Goal: Task Accomplishment & Management: Use online tool/utility

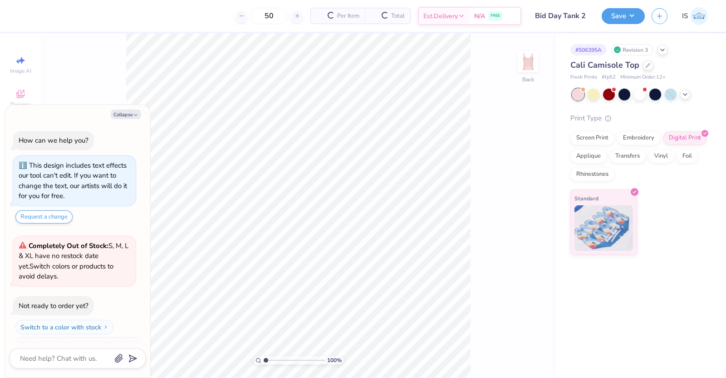
scroll to position [15, 0]
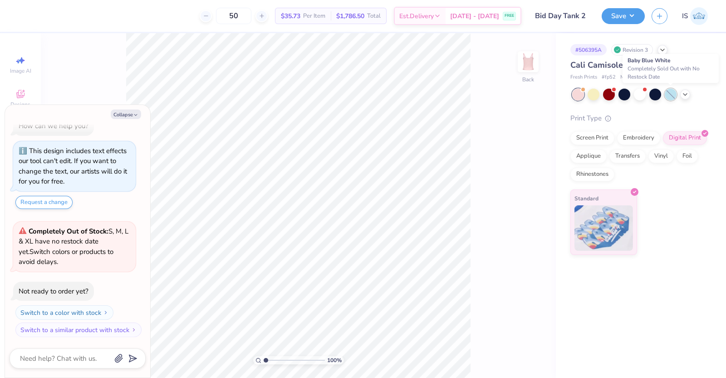
click at [672, 95] on div at bounding box center [671, 94] width 12 height 12
click at [684, 93] on polyline at bounding box center [685, 94] width 4 height 2
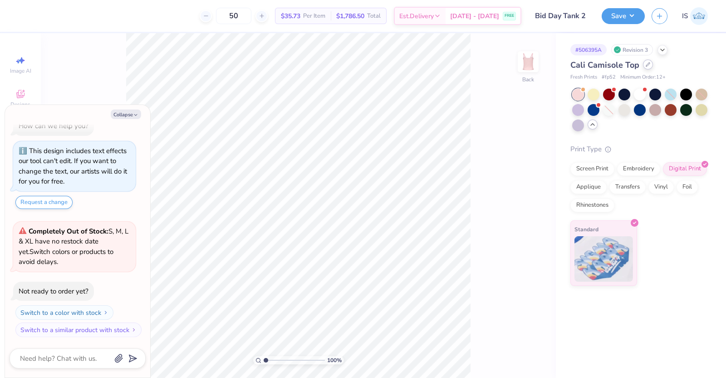
click at [643, 63] on div at bounding box center [648, 64] width 10 height 10
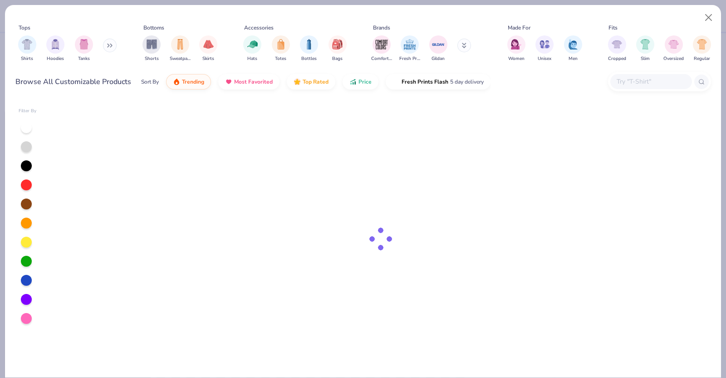
type textarea "x"
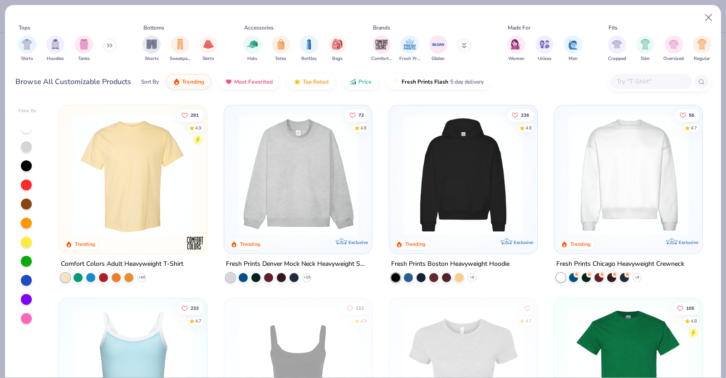
click at [644, 81] on input "text" at bounding box center [651, 81] width 70 height 10
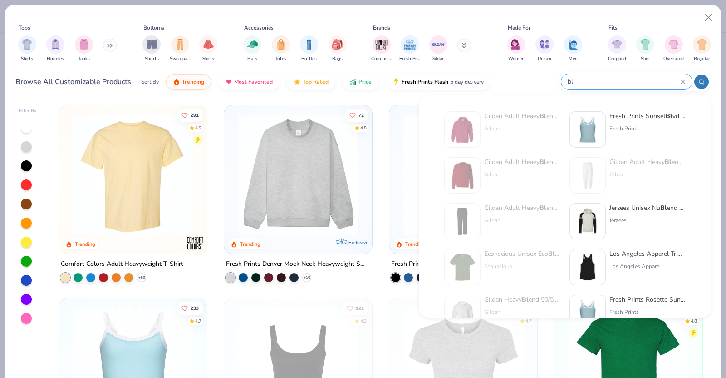
type input "b"
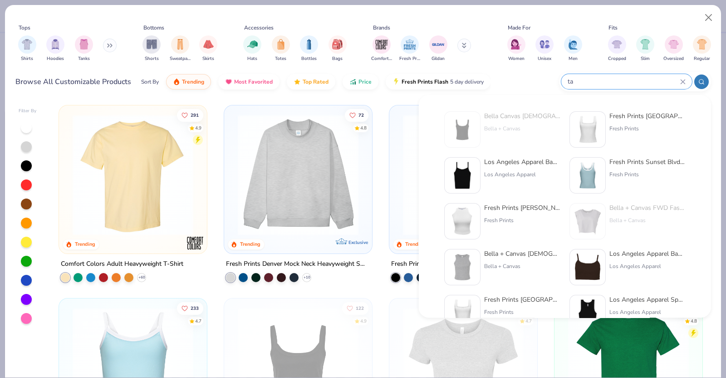
type input "ta"
click at [513, 165] on div "Los Angeles Apparel Baby Rib Spaghetti Ta nk" at bounding box center [522, 162] width 76 height 10
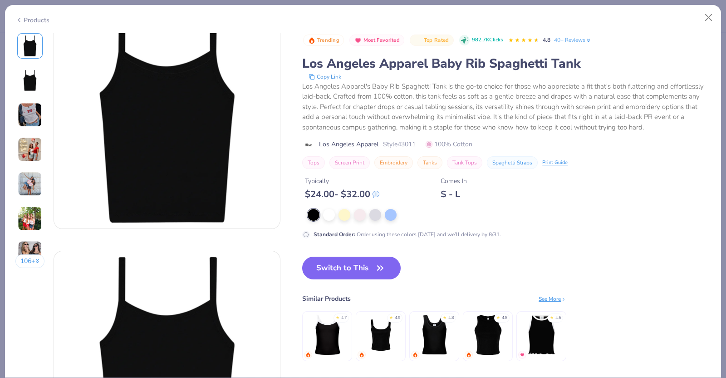
scroll to position [32, 0]
click at [392, 220] on div at bounding box center [391, 214] width 12 height 12
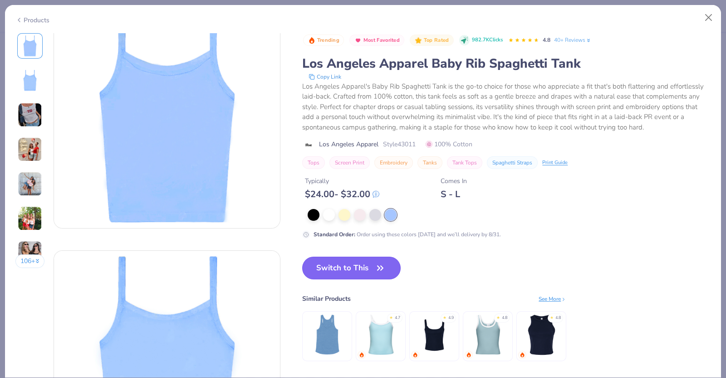
click at [329, 279] on button "Switch to This" at bounding box center [351, 267] width 98 height 23
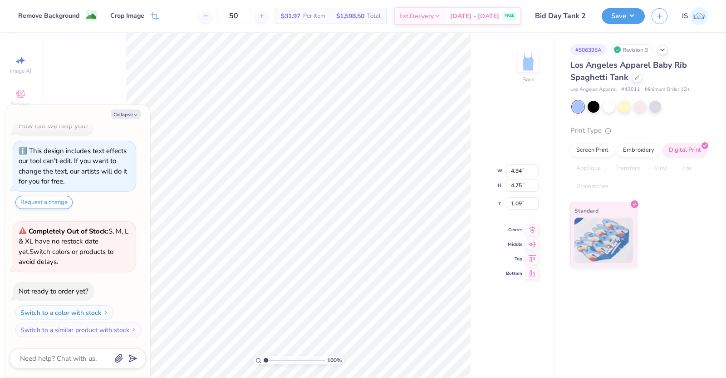
type textarea "x"
type input "1.75"
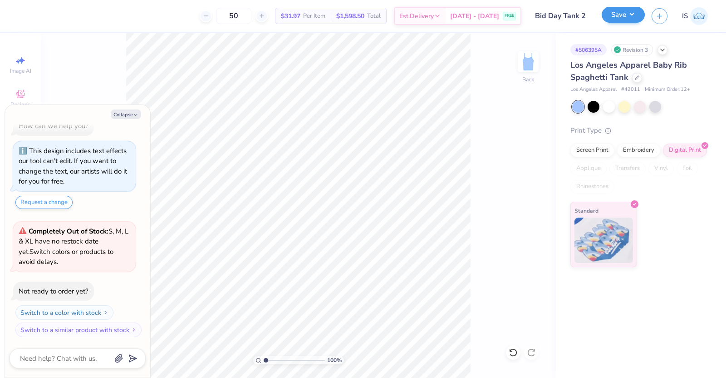
click at [615, 23] on div "Save" at bounding box center [623, 16] width 43 height 16
click at [633, 78] on div at bounding box center [637, 77] width 10 height 10
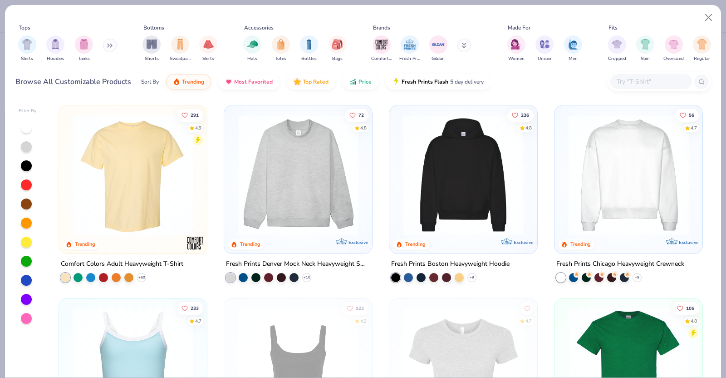
type textarea "x"
click at [628, 80] on input "text" at bounding box center [651, 81] width 70 height 10
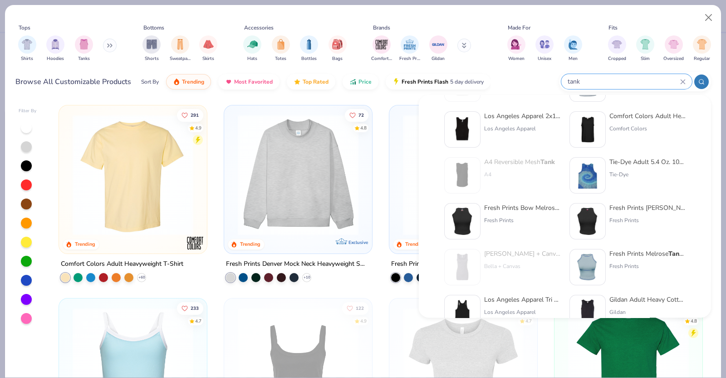
scroll to position [275, 0]
type input "tank"
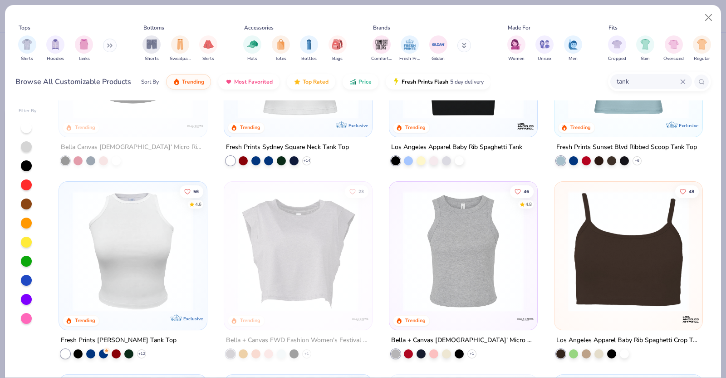
scroll to position [0, 0]
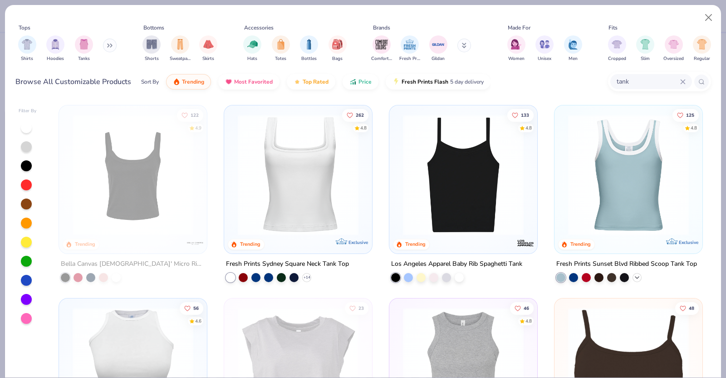
click at [633, 275] on icon at bounding box center [636, 277] width 7 height 7
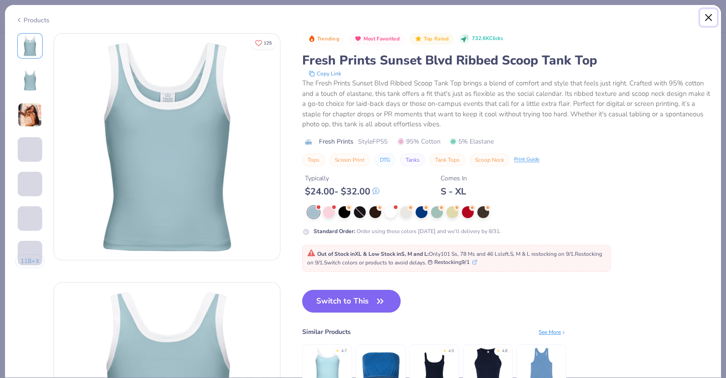
click at [707, 12] on button "Close" at bounding box center [708, 17] width 17 height 17
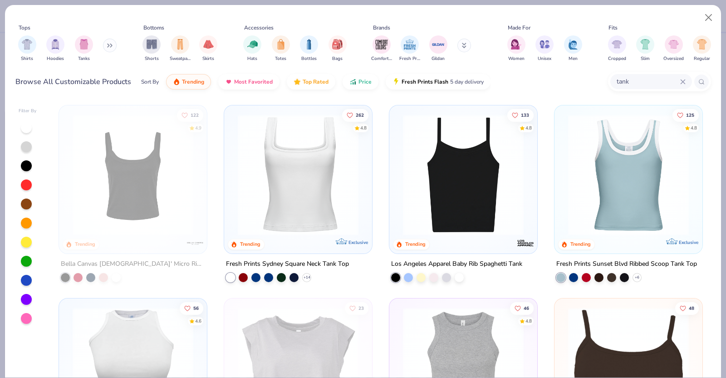
click at [648, 172] on img at bounding box center [629, 174] width 130 height 121
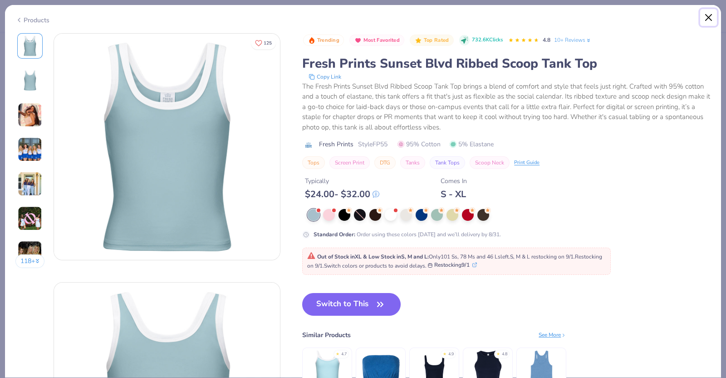
click at [707, 16] on button "Close" at bounding box center [708, 17] width 17 height 17
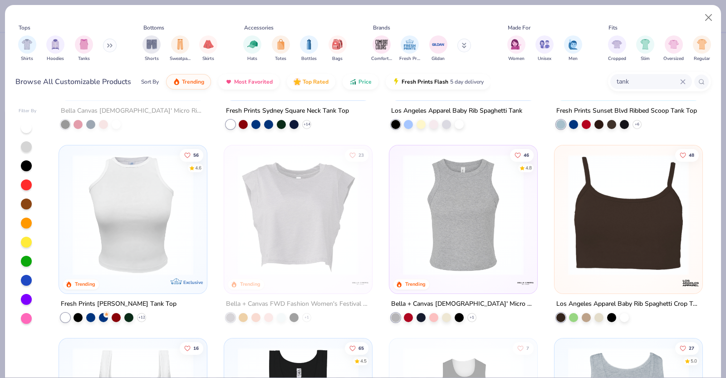
scroll to position [154, 0]
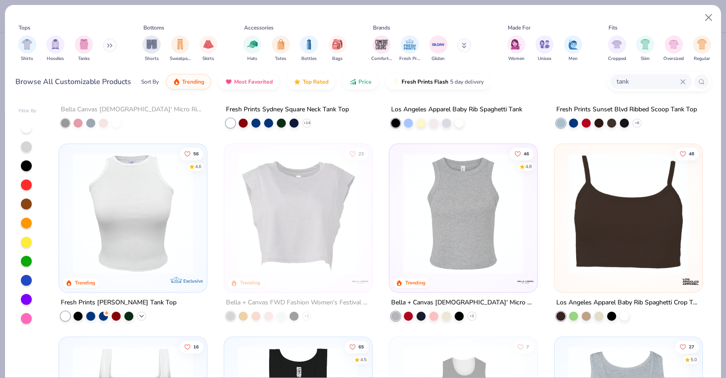
click at [138, 314] on icon at bounding box center [141, 315] width 7 height 7
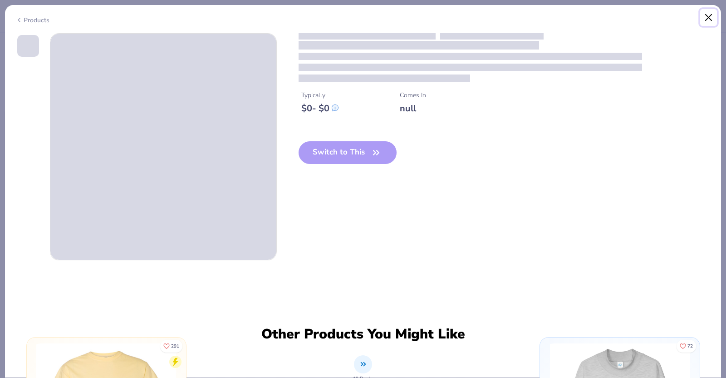
click at [710, 18] on button "Close" at bounding box center [708, 17] width 17 height 17
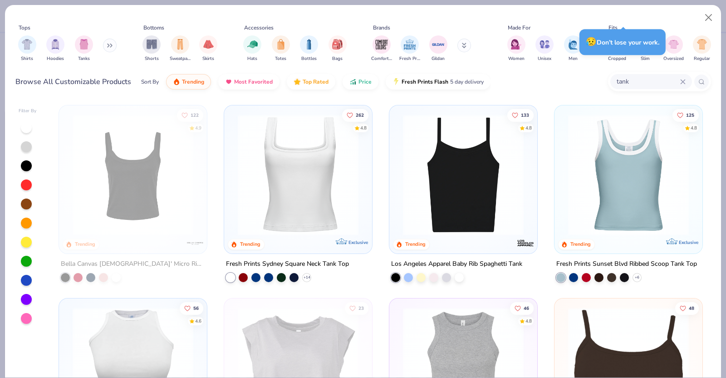
type textarea "x"
